Goal: Task Accomplishment & Management: Complete application form

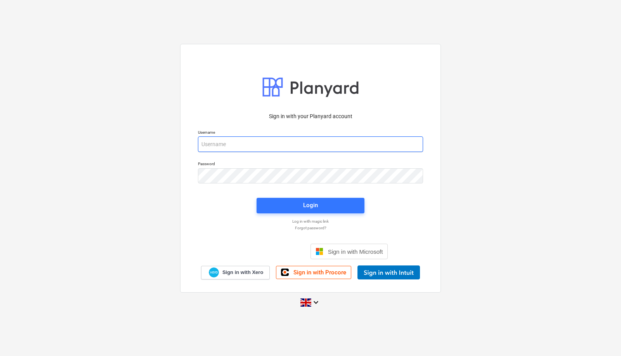
click at [297, 146] on input "email" at bounding box center [310, 144] width 225 height 16
click at [273, 146] on input "email" at bounding box center [310, 144] width 225 height 16
type input "[PERSON_NAME][EMAIL_ADDRESS][PERSON_NAME][DOMAIN_NAME]"
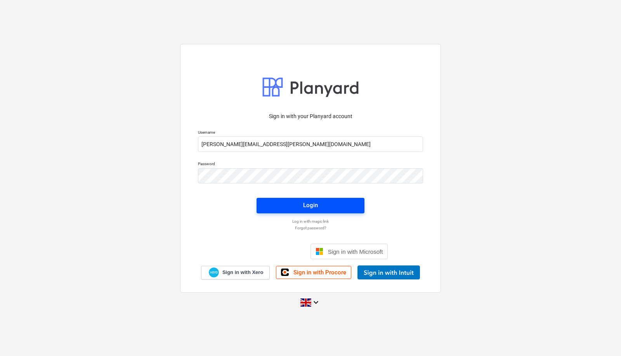
click at [277, 198] on button "Login" at bounding box center [311, 206] width 108 height 16
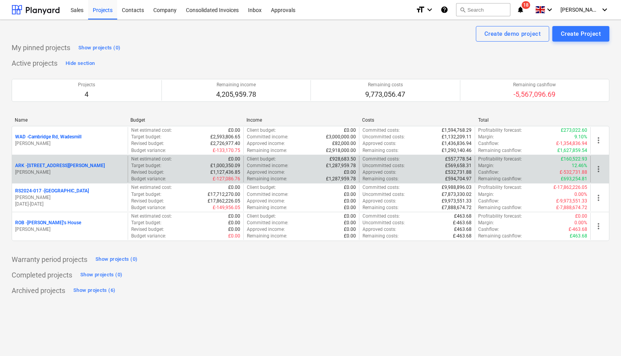
click at [59, 162] on p "ARK - 2 Galley [PERSON_NAME]" at bounding box center [60, 165] width 90 height 7
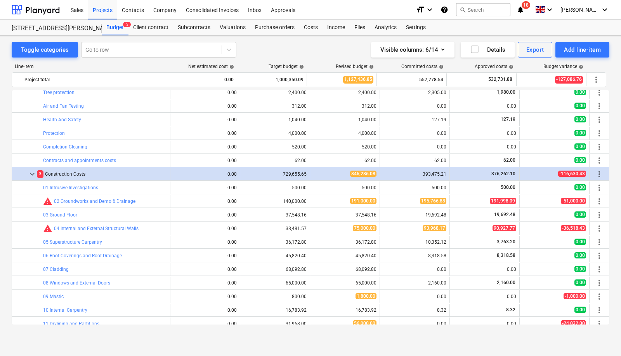
scroll to position [426, 0]
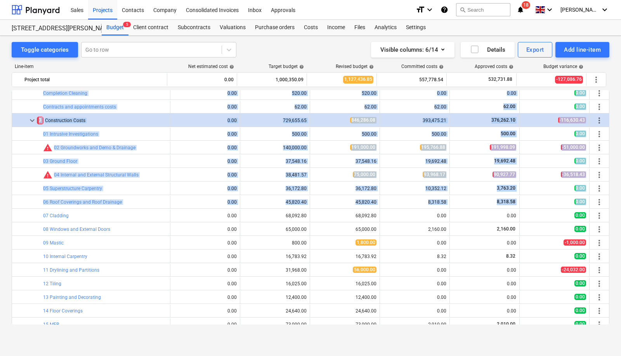
drag, startPoint x: 606, startPoint y: 201, endPoint x: 609, endPoint y: 220, distance: 18.9
click at [609, 220] on div "bar_chart SAPS edit 0.00 edit 1,500.00 edit 1,500.00 0.00 0.00 0.00 more_vert b…" at bounding box center [311, 207] width 598 height 234
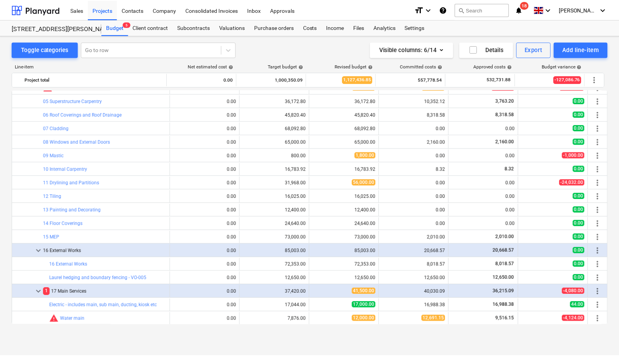
scroll to position [419, 0]
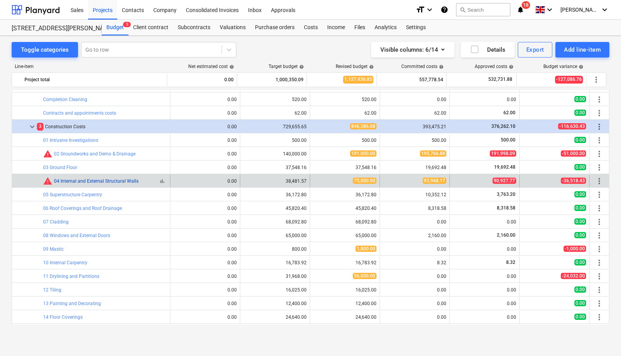
click at [96, 179] on link "04 Internal and External Structural Walls" at bounding box center [96, 180] width 85 height 5
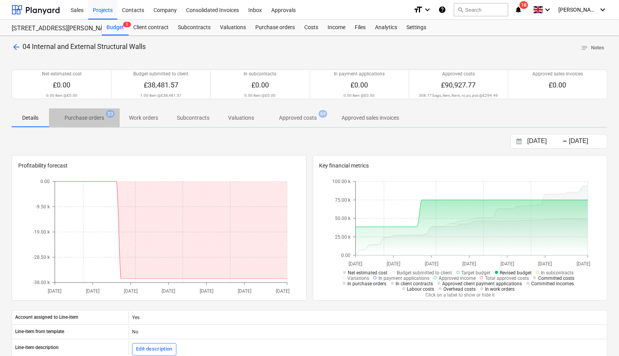
click at [99, 115] on p "Purchase orders" at bounding box center [84, 118] width 40 height 8
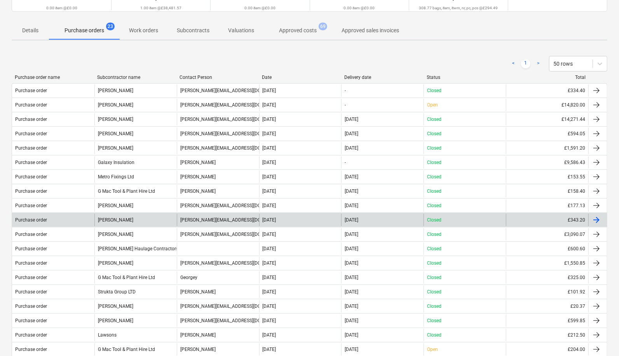
scroll to position [85, 0]
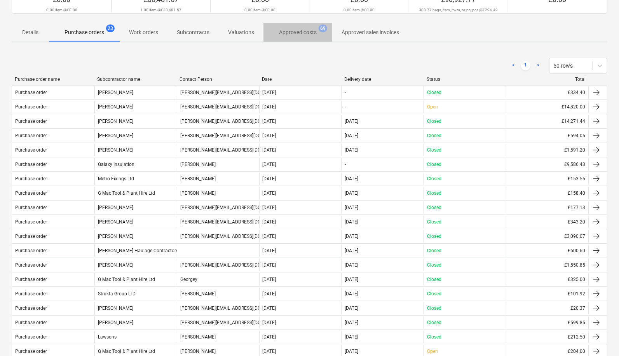
click at [308, 28] on p "Approved costs" at bounding box center [298, 32] width 38 height 8
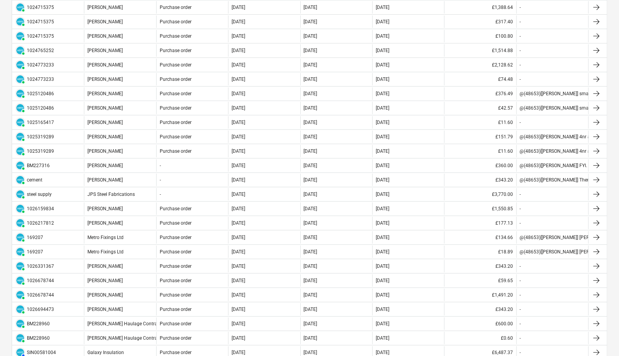
scroll to position [321, 0]
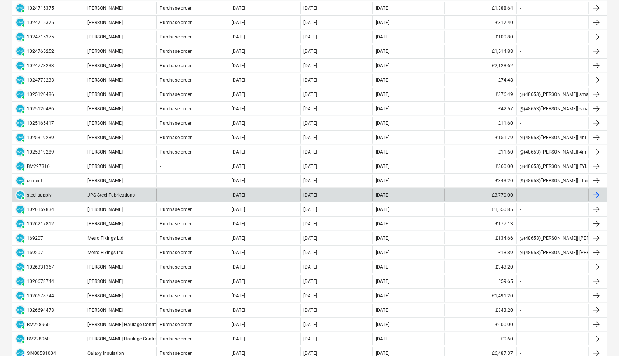
click at [601, 191] on div at bounding box center [595, 194] width 9 height 9
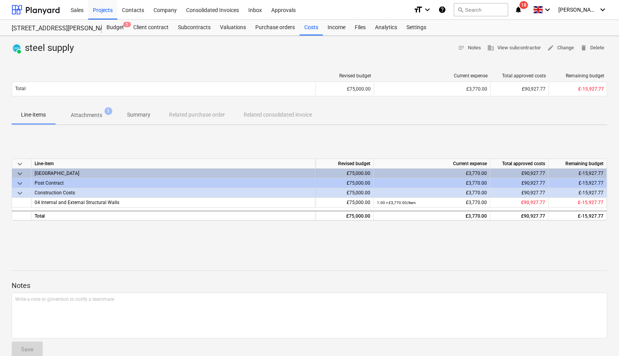
click at [86, 113] on p "Attachments" at bounding box center [86, 115] width 31 height 8
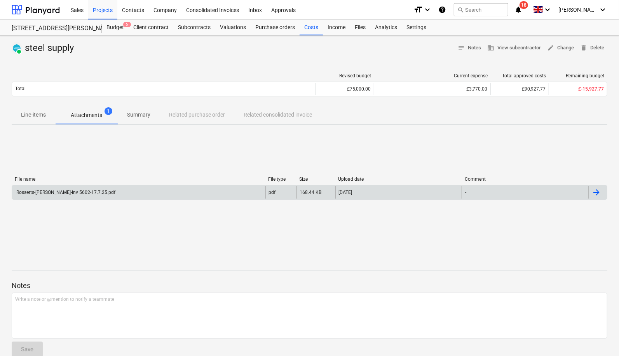
click at [112, 189] on div "Rossetts-[PERSON_NAME]-inv 5602-17.7.25.pdf" at bounding box center [138, 192] width 253 height 12
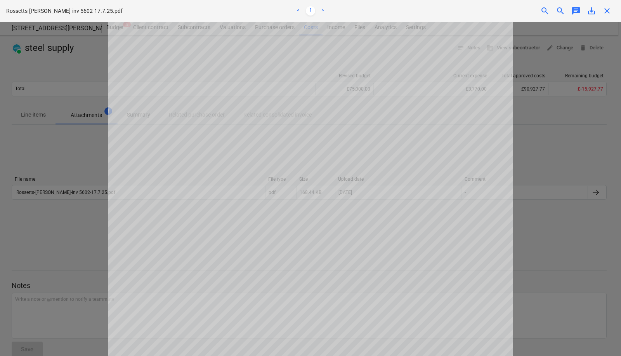
click at [605, 10] on span "close" at bounding box center [607, 10] width 9 height 9
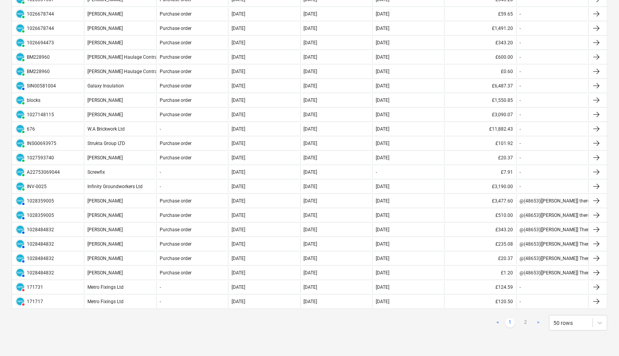
scroll to position [594, 0]
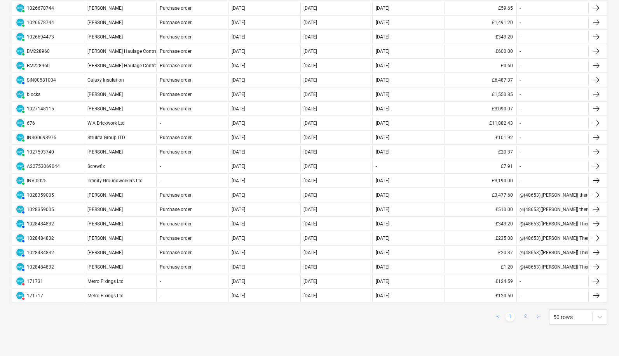
click at [526, 312] on link "2" at bounding box center [525, 316] width 9 height 9
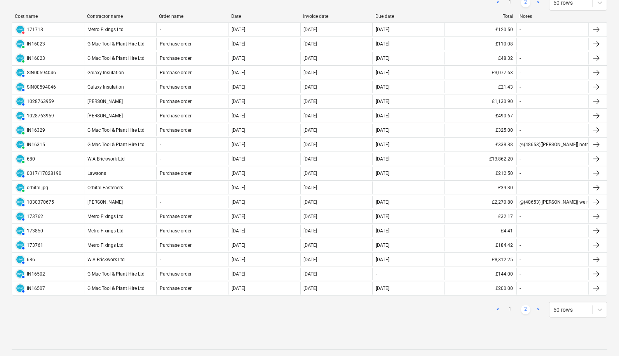
scroll to position [156, 0]
click at [615, 3] on div "arrow_back 04 Internal and External Structural Walls notes Notes Net estimated …" at bounding box center [309, 164] width 619 height 569
click at [617, 14] on div "arrow_back 04 Internal and External Structural Walls notes Notes Net estimated …" at bounding box center [309, 164] width 619 height 569
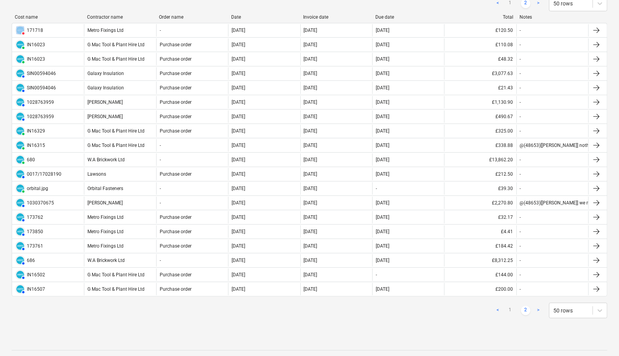
click at [617, 14] on div "arrow_back 04 Internal and External Structural Walls notes Notes Net estimated …" at bounding box center [309, 164] width 619 height 569
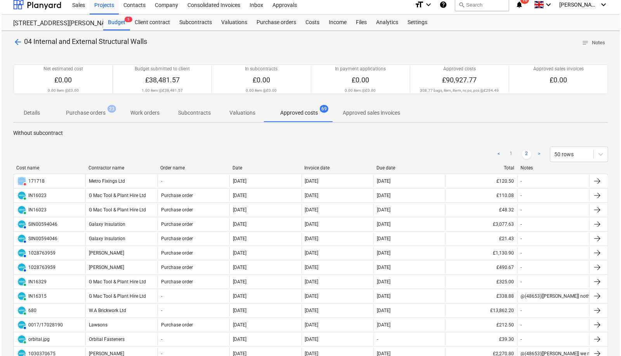
scroll to position [0, 0]
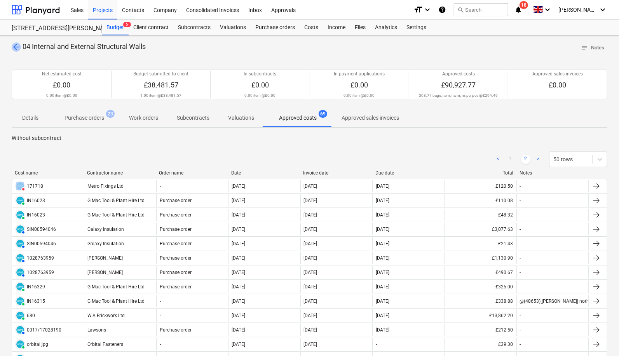
click at [16, 45] on span "arrow_back" at bounding box center [16, 46] width 9 height 9
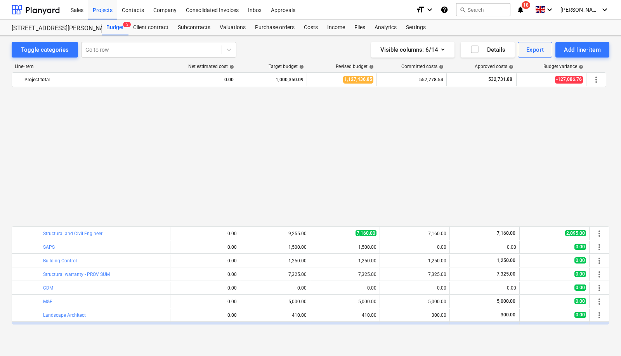
scroll to position [419, 0]
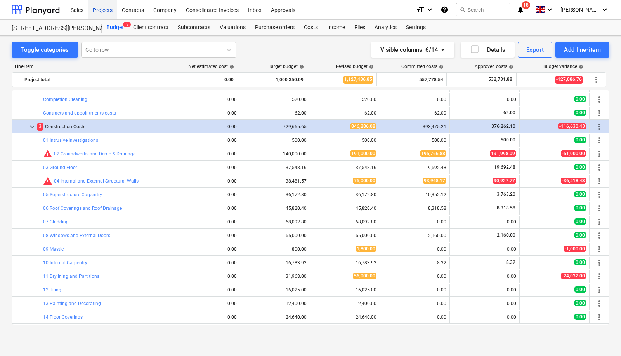
click at [103, 8] on div "Projects" at bounding box center [102, 10] width 29 height 20
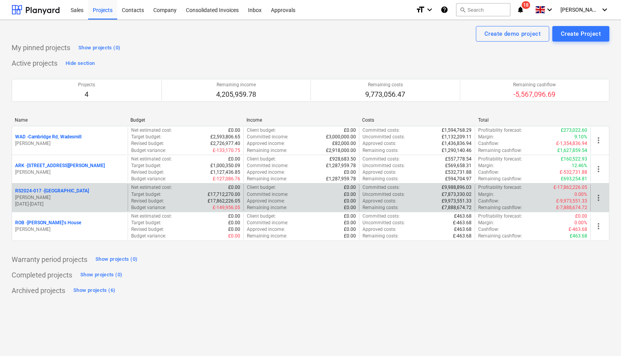
click at [69, 191] on p "RS2024-017 - [GEOGRAPHIC_DATA]" at bounding box center [52, 191] width 74 height 7
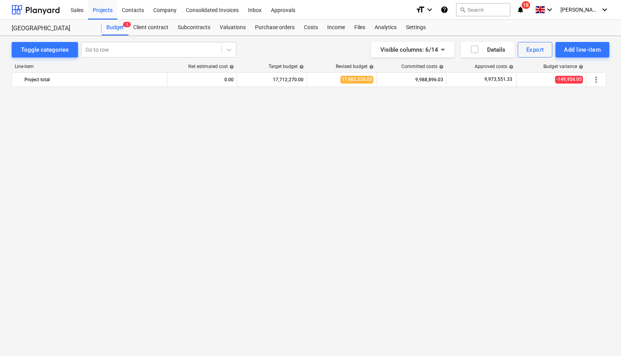
scroll to position [921, 0]
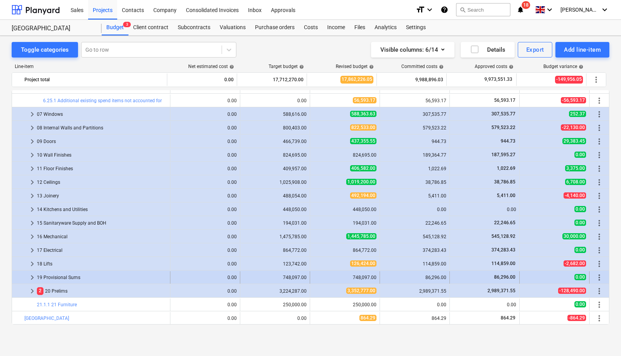
click at [34, 275] on span "keyboard_arrow_right" at bounding box center [32, 277] width 9 height 9
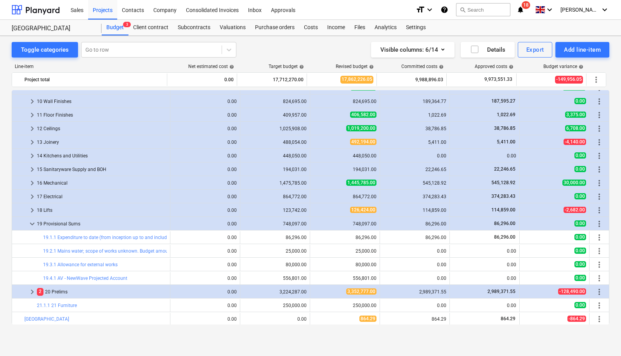
scroll to position [902, 0]
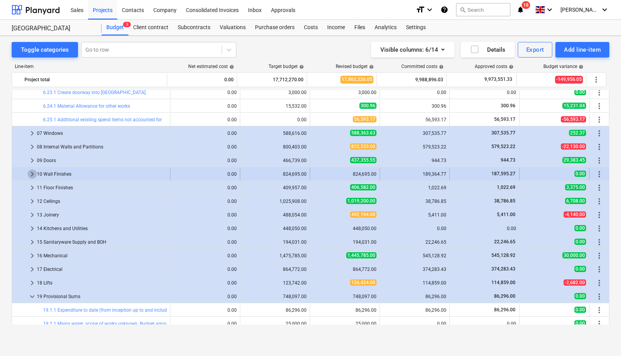
click at [32, 172] on span "keyboard_arrow_right" at bounding box center [32, 173] width 9 height 9
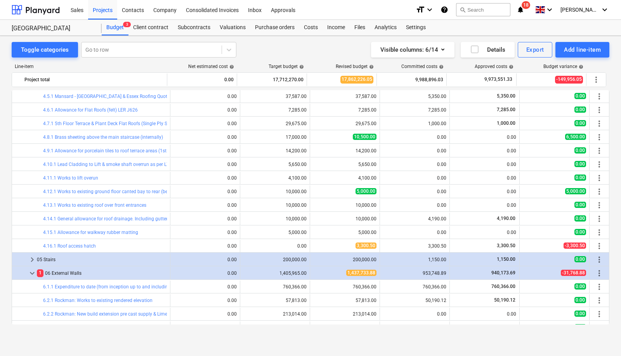
scroll to position [382, 0]
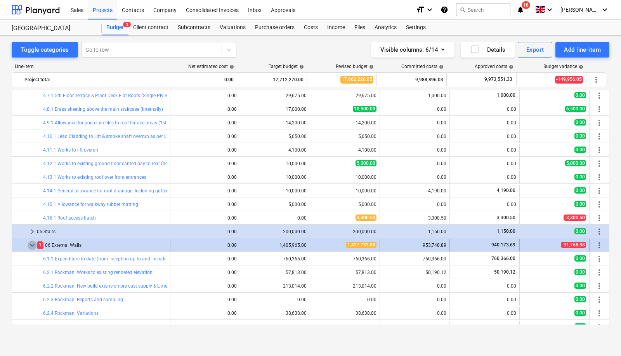
click at [31, 244] on span "keyboard_arrow_down" at bounding box center [32, 244] width 9 height 9
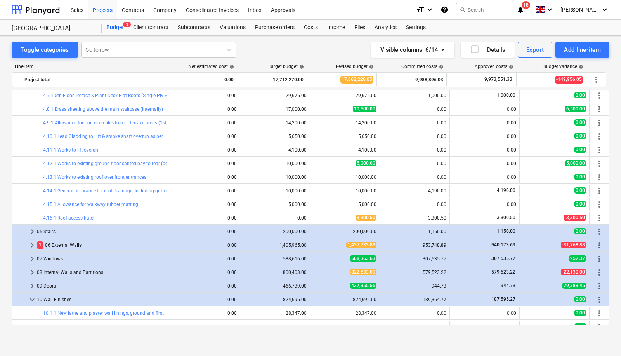
scroll to position [215, 0]
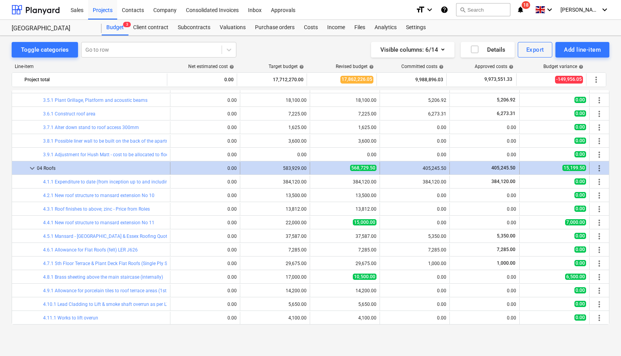
click at [36, 165] on span "keyboard_arrow_down" at bounding box center [32, 167] width 9 height 9
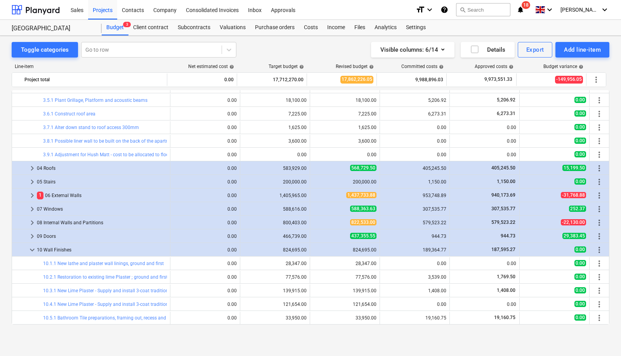
scroll to position [109, 0]
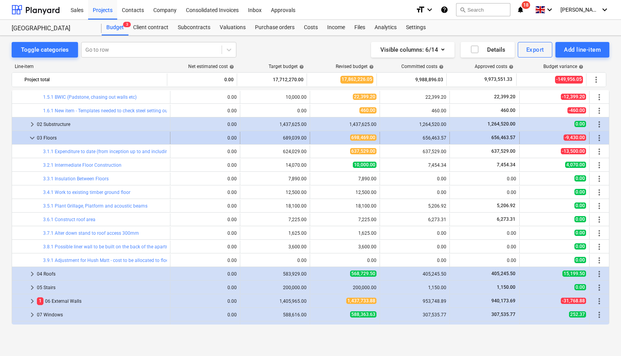
click at [34, 137] on span "keyboard_arrow_down" at bounding box center [32, 137] width 9 height 9
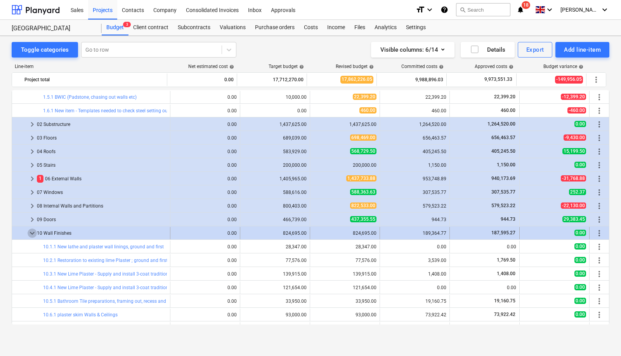
click at [32, 232] on span "keyboard_arrow_down" at bounding box center [32, 232] width 9 height 9
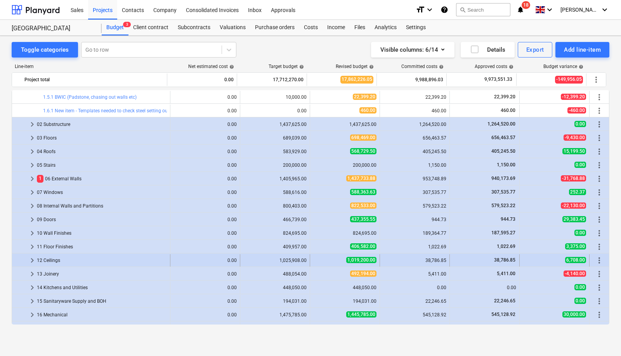
click at [33, 259] on span "keyboard_arrow_right" at bounding box center [32, 259] width 9 height 9
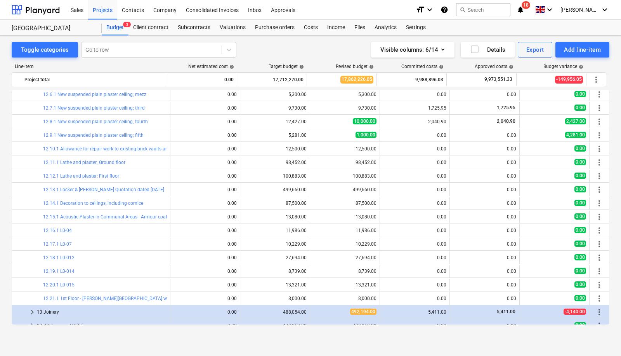
scroll to position [235, 0]
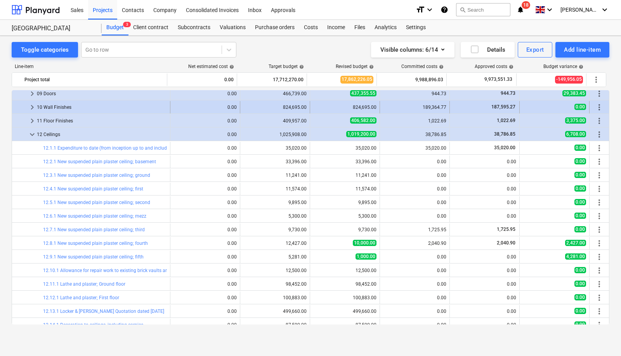
click at [32, 104] on span "keyboard_arrow_right" at bounding box center [32, 107] width 9 height 9
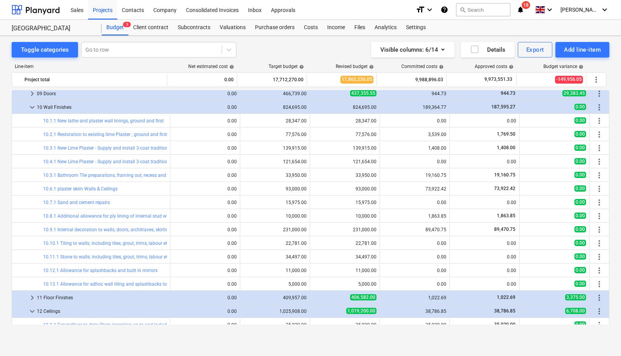
scroll to position [117, 0]
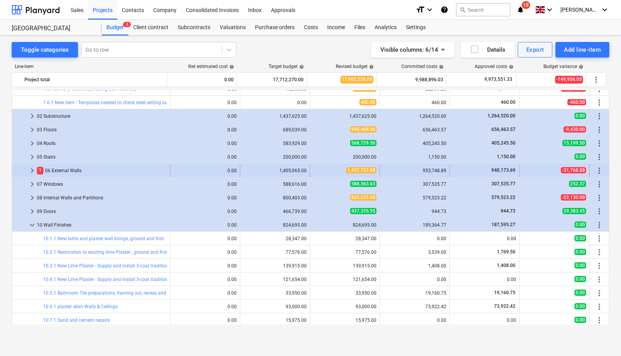
click at [34, 171] on span "keyboard_arrow_right" at bounding box center [32, 170] width 9 height 9
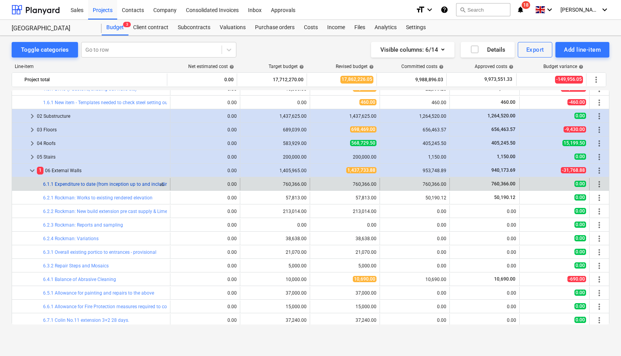
click at [146, 185] on link "6.1.1 Expenditure to date (from inception up to and including [DATE])" at bounding box center [115, 183] width 144 height 5
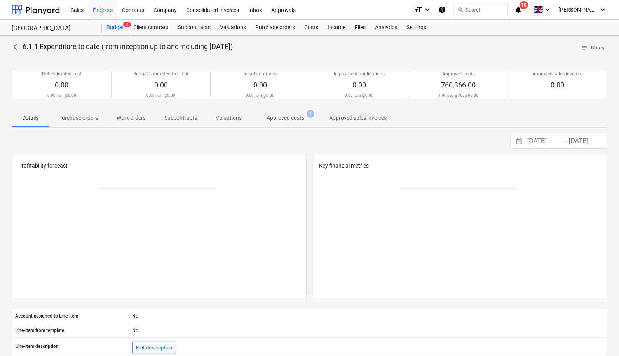
click at [285, 120] on p "Approved costs" at bounding box center [285, 118] width 38 height 8
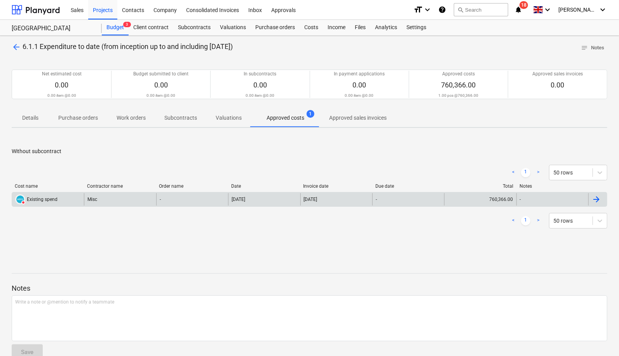
click at [53, 195] on div "DELETED Existing spend" at bounding box center [36, 199] width 42 height 10
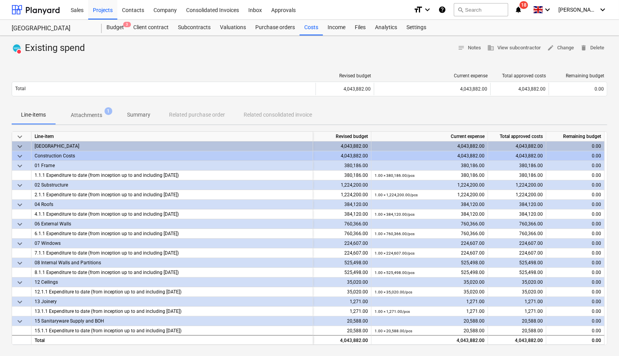
click at [92, 123] on button "Attachments 1" at bounding box center [86, 115] width 63 height 19
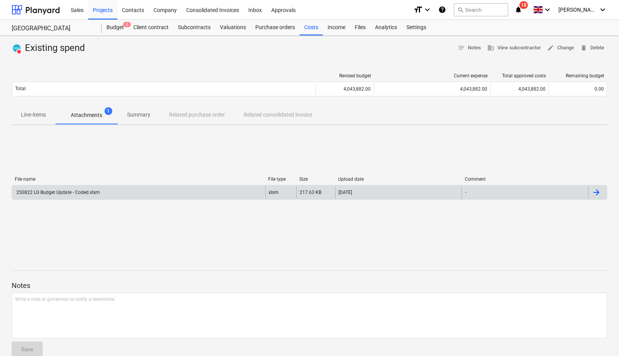
click at [94, 188] on div "250822 LG Budget Update - Coded.xlsm" at bounding box center [138, 192] width 253 height 12
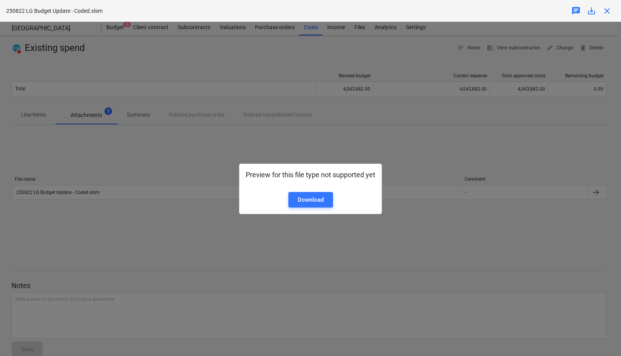
click at [387, 166] on div "Preview for this file type not supported yet Download" at bounding box center [310, 189] width 621 height 334
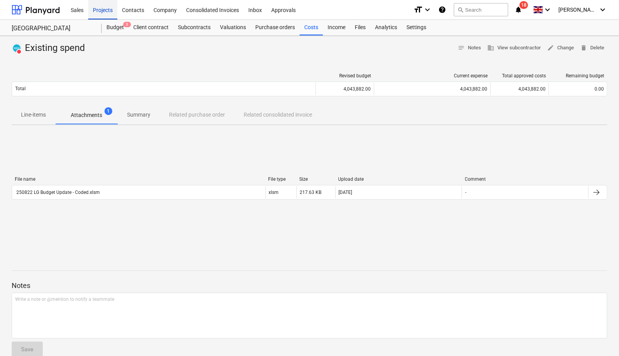
click at [108, 10] on div "Projects" at bounding box center [102, 10] width 29 height 20
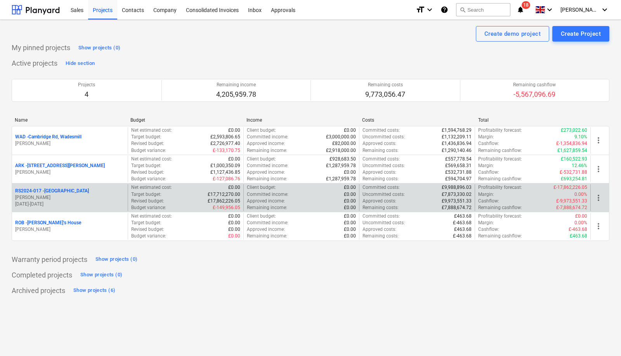
click at [97, 194] on p "[PERSON_NAME]" at bounding box center [69, 197] width 109 height 7
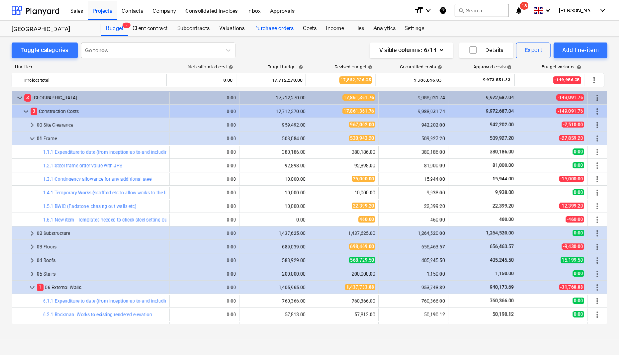
scroll to position [117, 0]
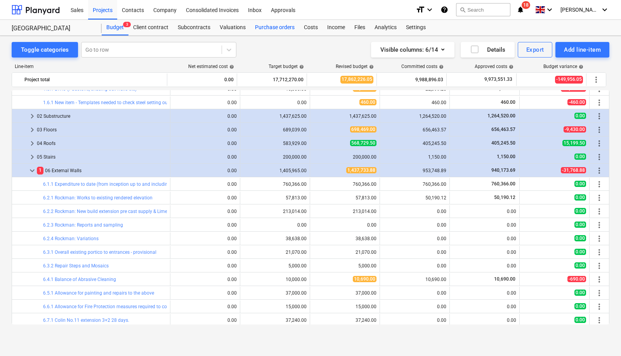
click at [270, 26] on div "Purchase orders" at bounding box center [274, 28] width 49 height 16
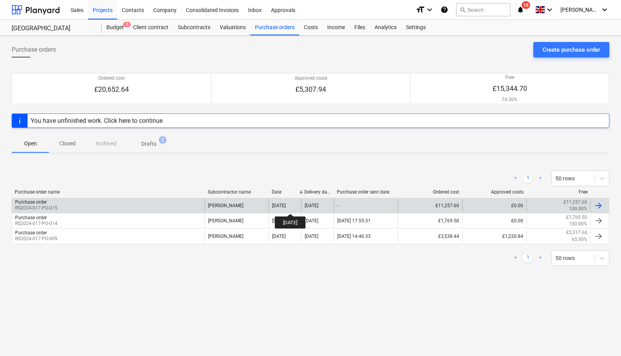
click at [286, 207] on div "[DATE]" at bounding box center [279, 205] width 14 height 5
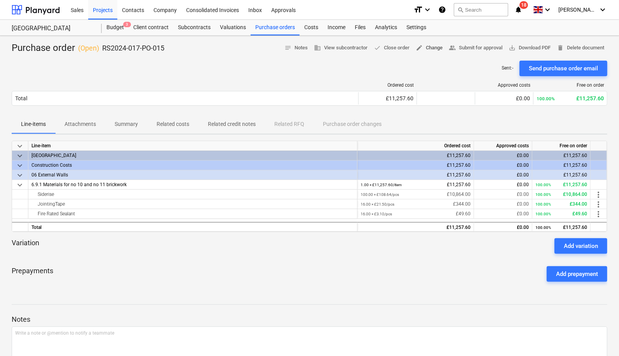
click at [427, 49] on span "edit Change" at bounding box center [428, 47] width 27 height 9
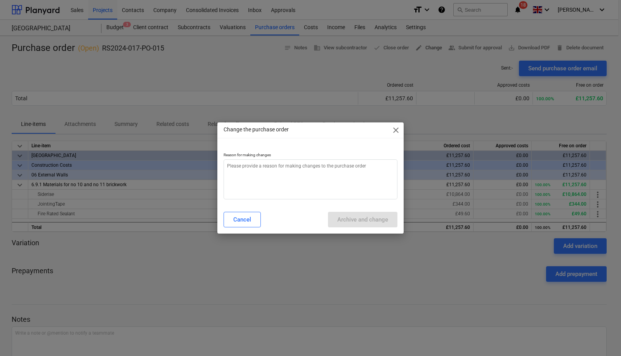
type textarea "x"
click at [271, 175] on textarea at bounding box center [311, 179] width 174 height 40
type textarea "u"
type textarea "x"
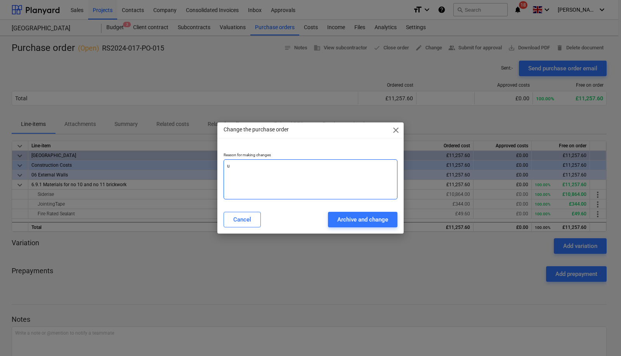
type textarea "up"
type textarea "x"
type textarea "upd"
type textarea "x"
type textarea "upda"
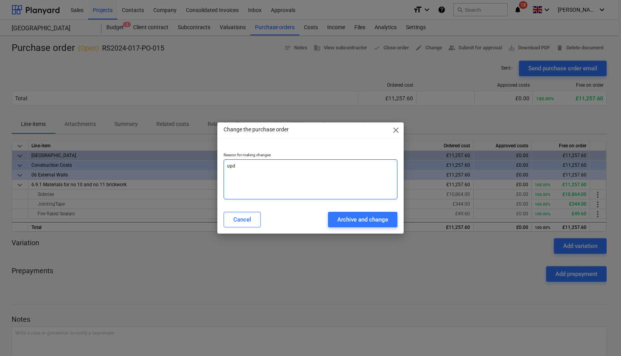
type textarea "x"
type textarea "updat"
type textarea "x"
type textarea "update"
type textarea "x"
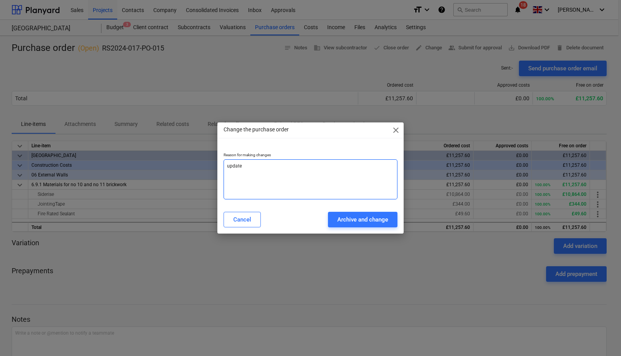
type textarea "update"
type textarea "x"
type textarea "update"
click at [350, 217] on div "Archive and change" at bounding box center [362, 219] width 51 height 10
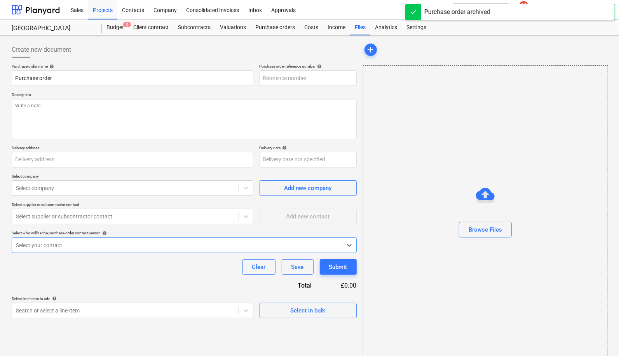
type textarea "x"
type input "RS2024-017-PO-015"
type textarea "As per Ref 2832Q176250"
type input "[STREET_ADDRESS]"
type input "[DATE]"
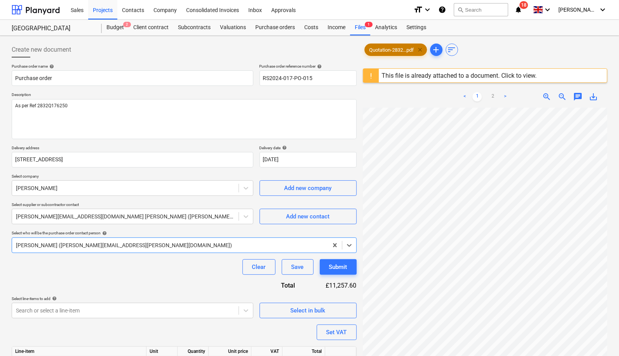
click at [422, 50] on span "clear" at bounding box center [419, 49] width 9 height 9
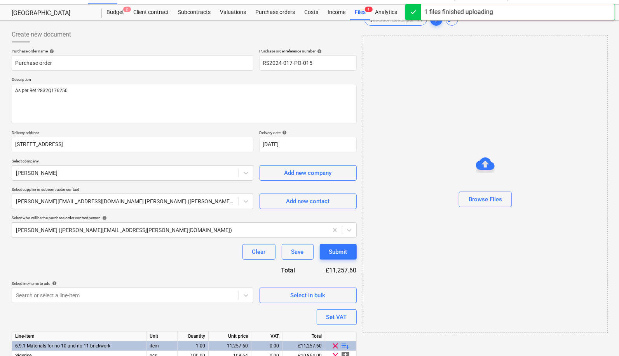
scroll to position [69, 0]
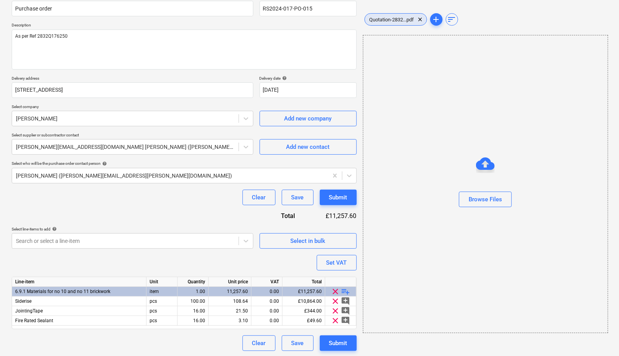
click at [386, 18] on span "Quotation-2832...pdf" at bounding box center [392, 20] width 54 height 6
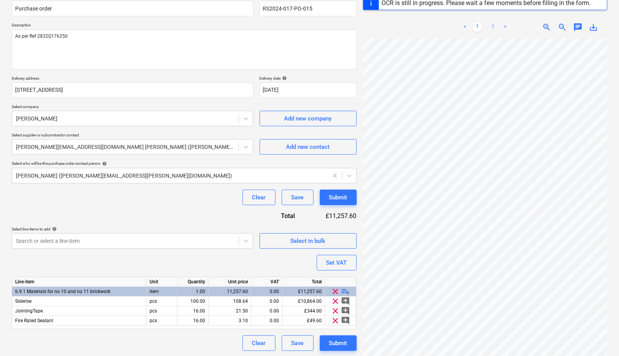
click at [493, 25] on link "2" at bounding box center [492, 27] width 9 height 9
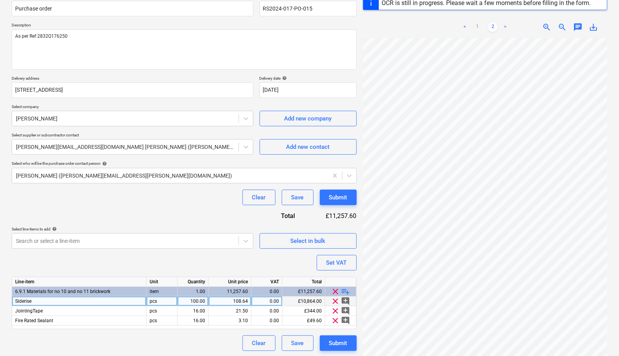
click at [69, 301] on div "Siderise" at bounding box center [79, 301] width 134 height 10
type textarea "x"
type input "Ficing Bra"
type textarea "x"
type input "Ficing Brac"
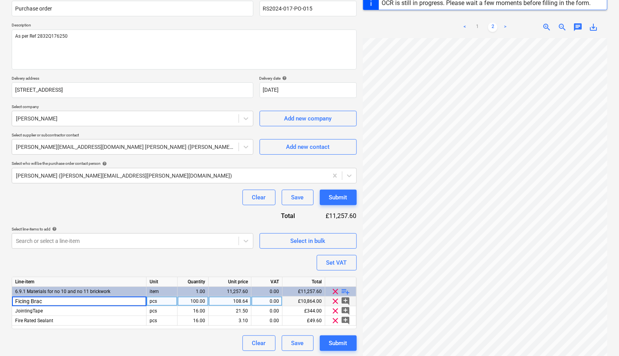
type textarea "x"
type input "Ficing Bracke"
type textarea "x"
type input "Fixing"
type textarea "x"
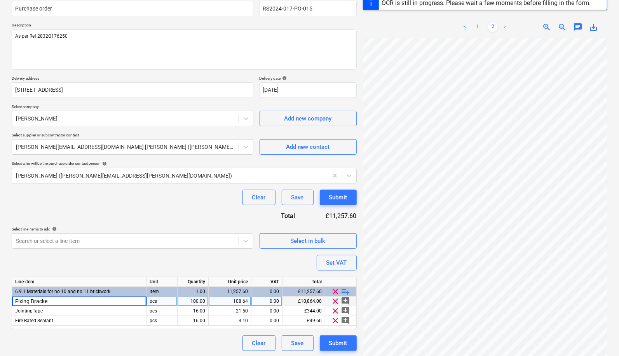
type input "Fixing Bracket"
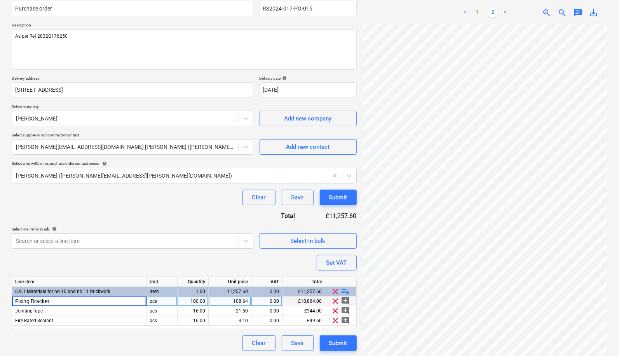
scroll to position [0, 162]
type textarea "x"
click at [233, 301] on div "108.64" at bounding box center [230, 301] width 36 height 10
type input "1.09"
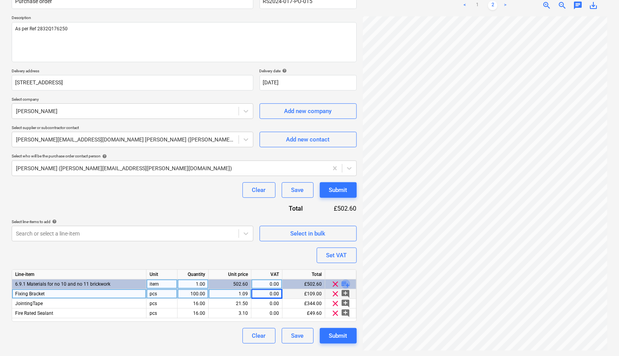
click at [344, 281] on span "playlist_add" at bounding box center [345, 283] width 9 height 9
type textarea "x"
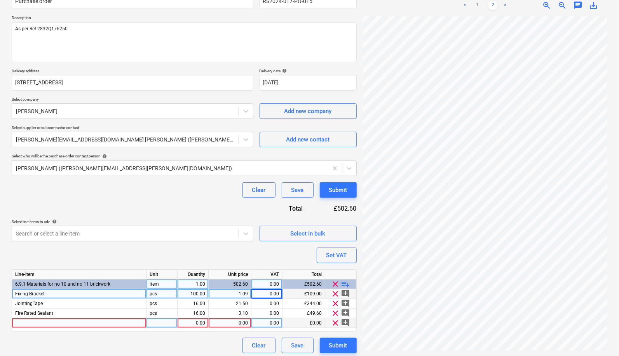
click at [89, 321] on div at bounding box center [79, 323] width 134 height 10
type input "Delivery"
click at [195, 322] on div "0.00" at bounding box center [193, 323] width 24 height 10
type textarea "x"
click at [231, 320] on div "0.00" at bounding box center [230, 323] width 36 height 10
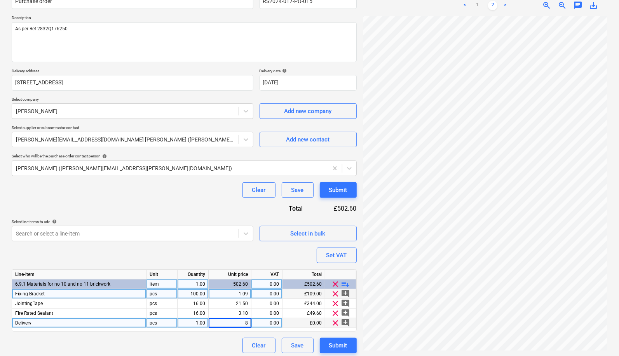
type input "80"
click at [212, 333] on div "Purchase order name help Purchase order Purchase order reference number help RS…" at bounding box center [184, 170] width 345 height 366
click at [342, 341] on div "Submit" at bounding box center [338, 345] width 18 height 10
type textarea "x"
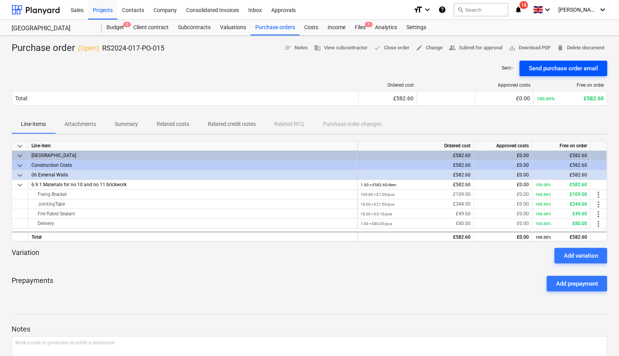
click at [557, 66] on div "Send purchase order email" at bounding box center [562, 68] width 69 height 10
